Goal: Task Accomplishment & Management: Complete application form

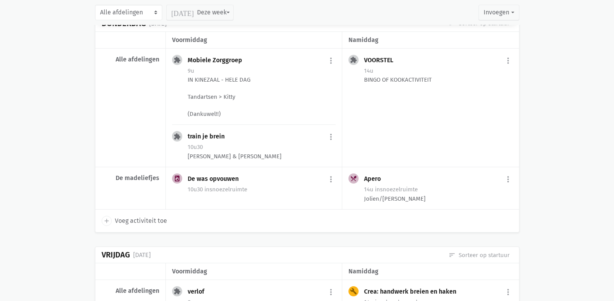
scroll to position [1674, 0]
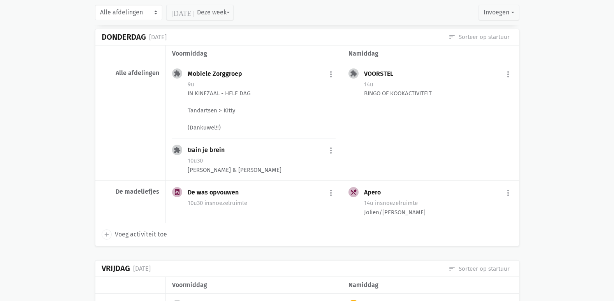
drag, startPoint x: 0, startPoint y: 107, endPoint x: 24, endPoint y: 57, distance: 55.2
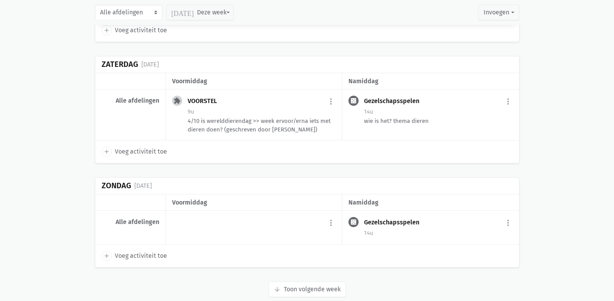
scroll to position [2091, 0]
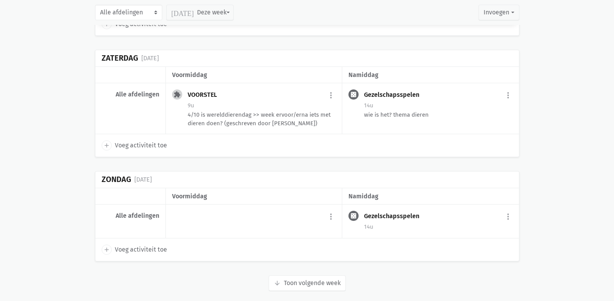
drag, startPoint x: 354, startPoint y: 210, endPoint x: 515, endPoint y: 239, distance: 163.0
click at [515, 239] on div "add Voeg activiteit toe" at bounding box center [307, 250] width 424 height 23
click at [290, 276] on button "arrow_downward Week wordt geladen Toon volgende week" at bounding box center [307, 284] width 77 height 16
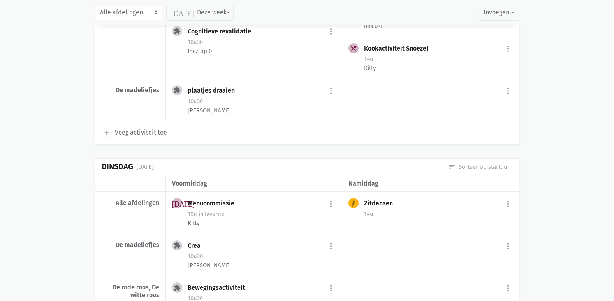
scroll to position [2402, 0]
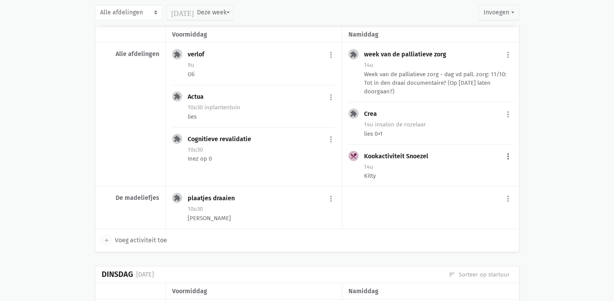
click at [507, 149] on button "more_vert" at bounding box center [507, 156] width 9 height 15
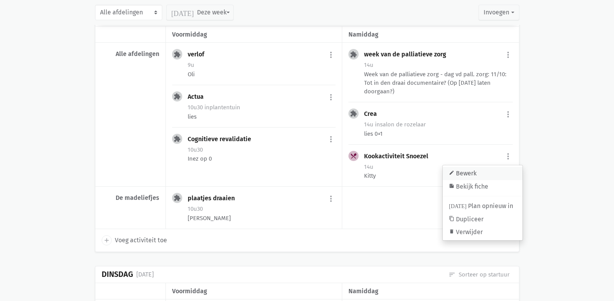
click at [485, 167] on link "edit Bewerk" at bounding box center [483, 173] width 80 height 13
select select "14:00"
select select "15:00"
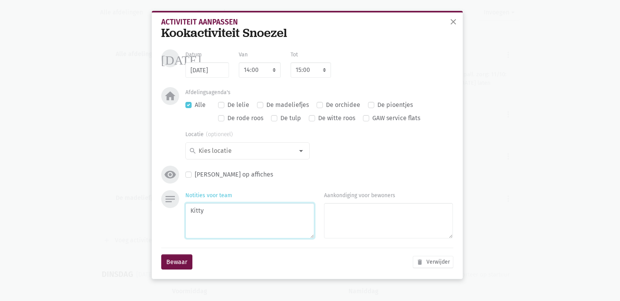
click at [210, 229] on textarea "Kitty" at bounding box center [249, 220] width 129 height 35
type textarea "[PERSON_NAME]"
click at [185, 262] on button "Bewaar" at bounding box center [176, 263] width 31 height 16
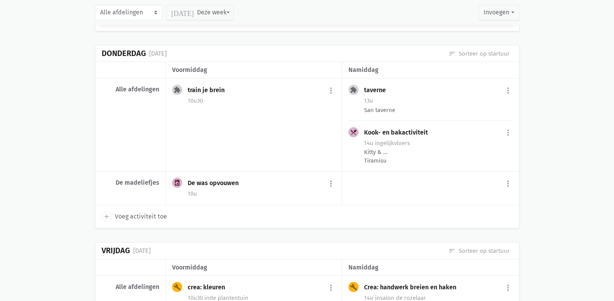
scroll to position [3015, 0]
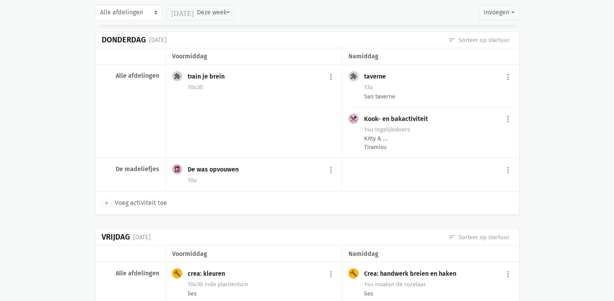
drag, startPoint x: 477, startPoint y: 145, endPoint x: 519, endPoint y: 144, distance: 41.7
drag, startPoint x: 519, startPoint y: 144, endPoint x: 564, endPoint y: 188, distance: 63.3
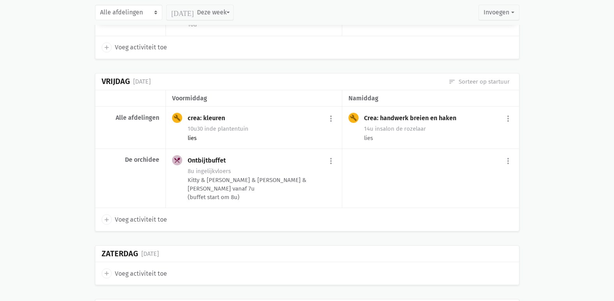
scroll to position [3249, 0]
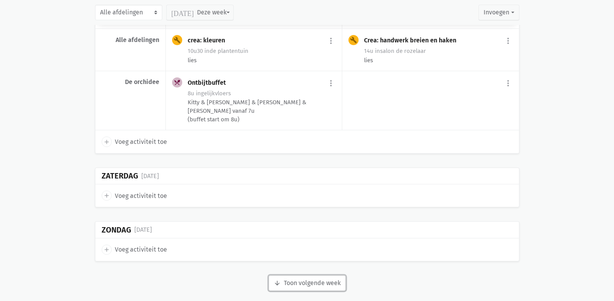
click at [290, 276] on button "arrow_downward Week wordt geladen Toon volgende week" at bounding box center [307, 284] width 77 height 16
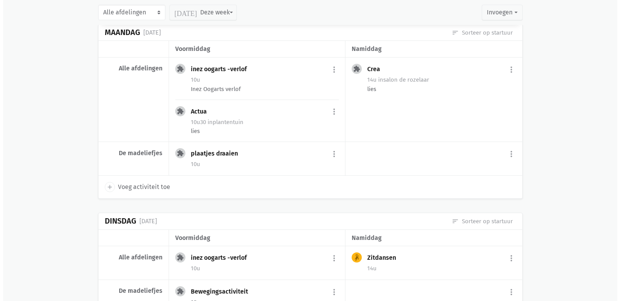
scroll to position [3521, 0]
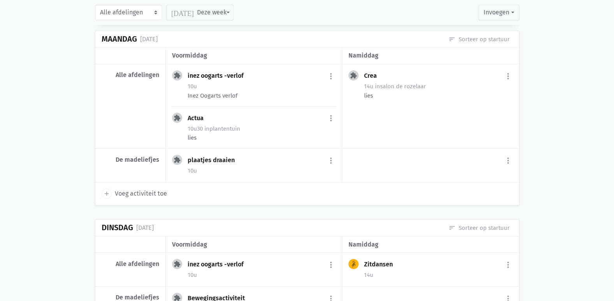
click at [155, 189] on span "Voeg activiteit toe" at bounding box center [141, 194] width 52 height 10
select select "14:00"
select select "15:00"
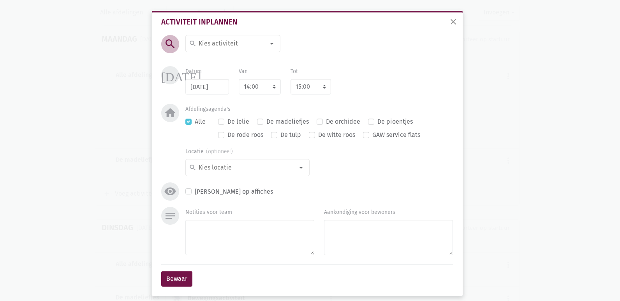
click at [246, 35] on div "Activiteit inplannen search search [DATE] 2de handswinkel [GEOGRAPHIC_DATA] adm…" at bounding box center [307, 152] width 304 height 281
click at [228, 41] on input at bounding box center [230, 44] width 67 height 10
type input "Kook"
click at [229, 72] on label "Kookactiviteit Snoezel" at bounding box center [229, 72] width 63 height 10
click at [207, 238] on textarea "Notities voor team" at bounding box center [249, 237] width 129 height 35
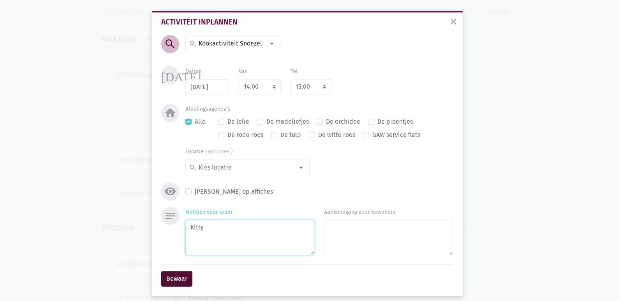
type textarea "Kitty"
click at [186, 271] on button "Bewaar" at bounding box center [176, 279] width 31 height 16
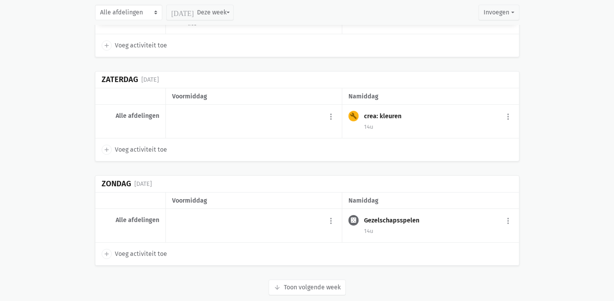
scroll to position [4285, 0]
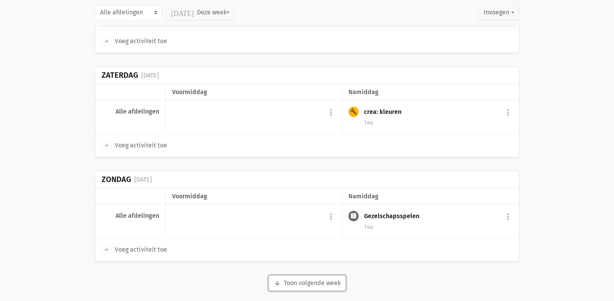
click at [317, 279] on button "arrow_downward Week wordt geladen Toon volgende week" at bounding box center [307, 284] width 77 height 16
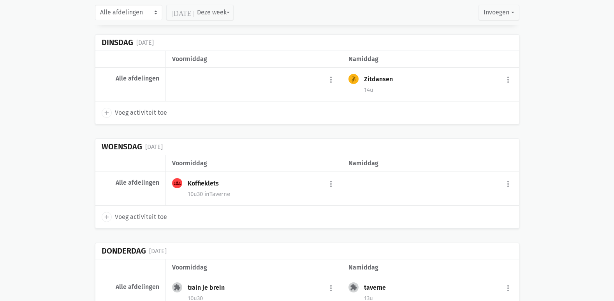
scroll to position [4947, 0]
